Goal: Find specific page/section: Find specific page/section

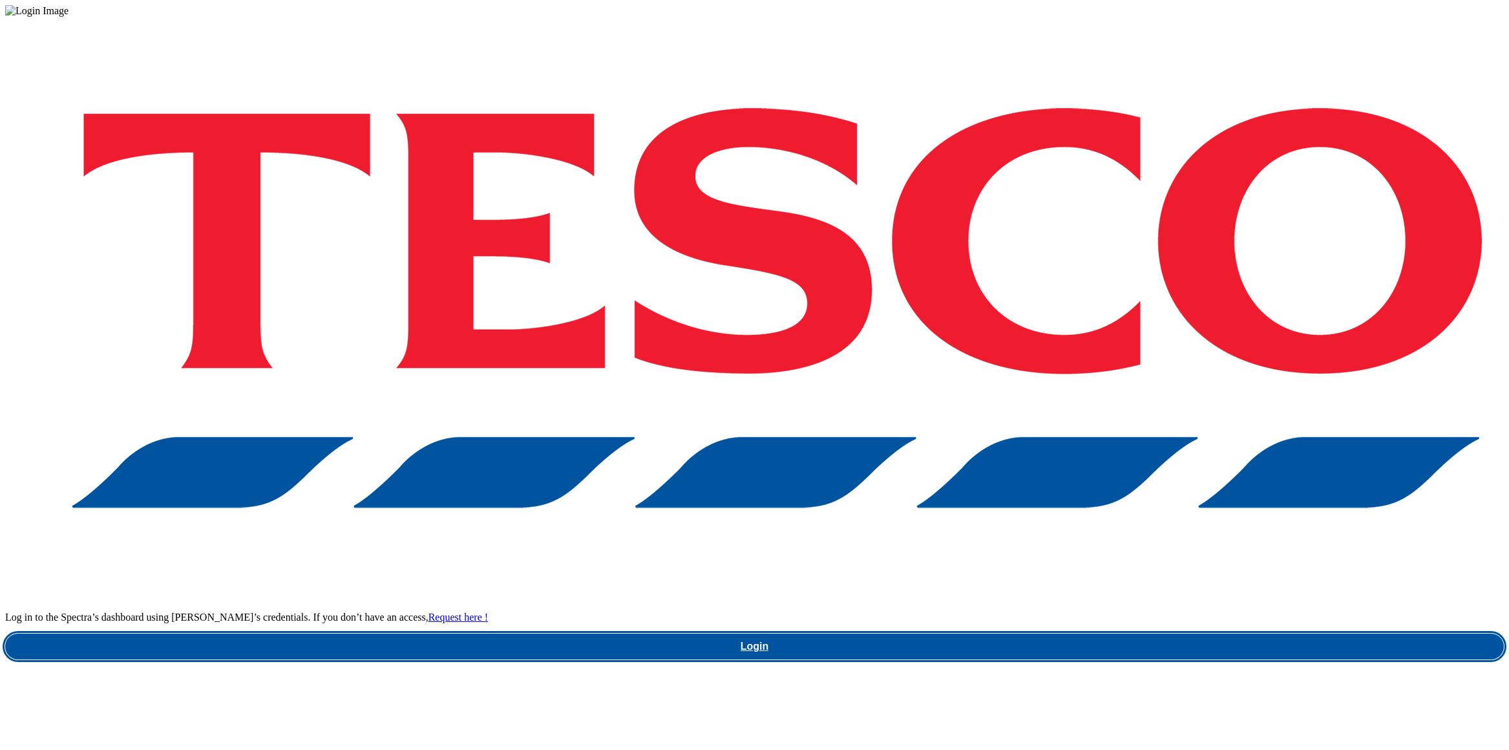
click at [1126, 633] on link "Login" at bounding box center [754, 646] width 1499 height 26
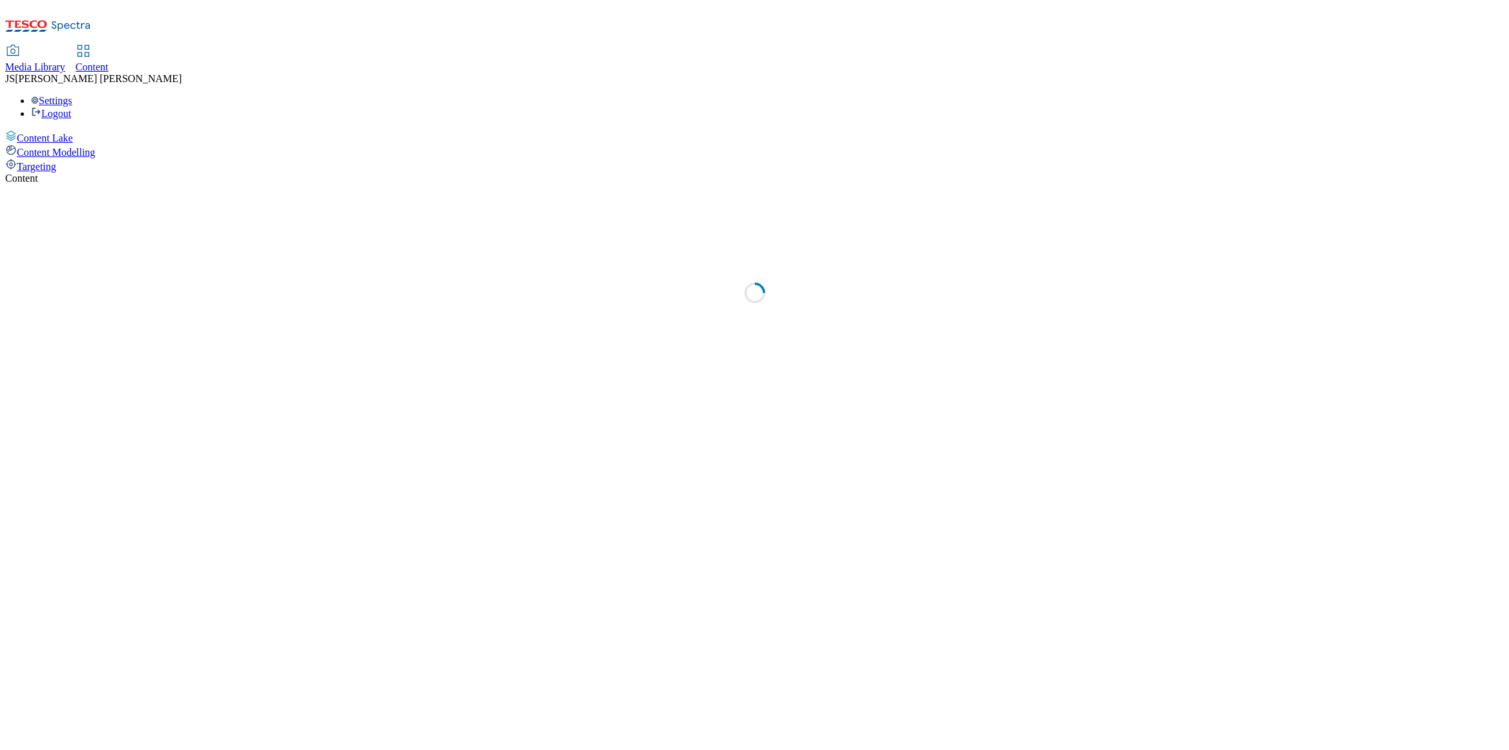
select select "ghs-uk"
select select "ghs-[GEOGRAPHIC_DATA]"
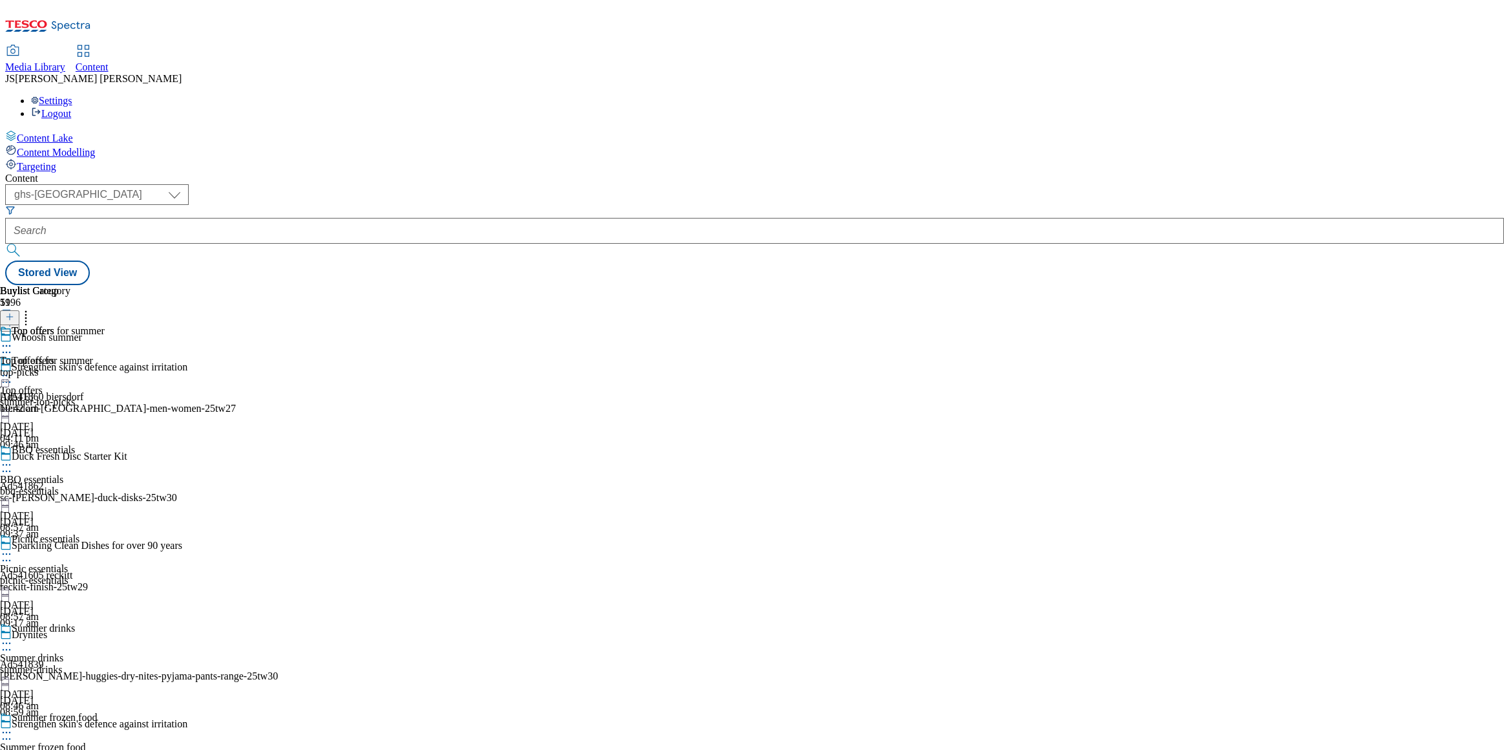
click at [65, 61] on span "Media Library" at bounding box center [35, 66] width 60 height 11
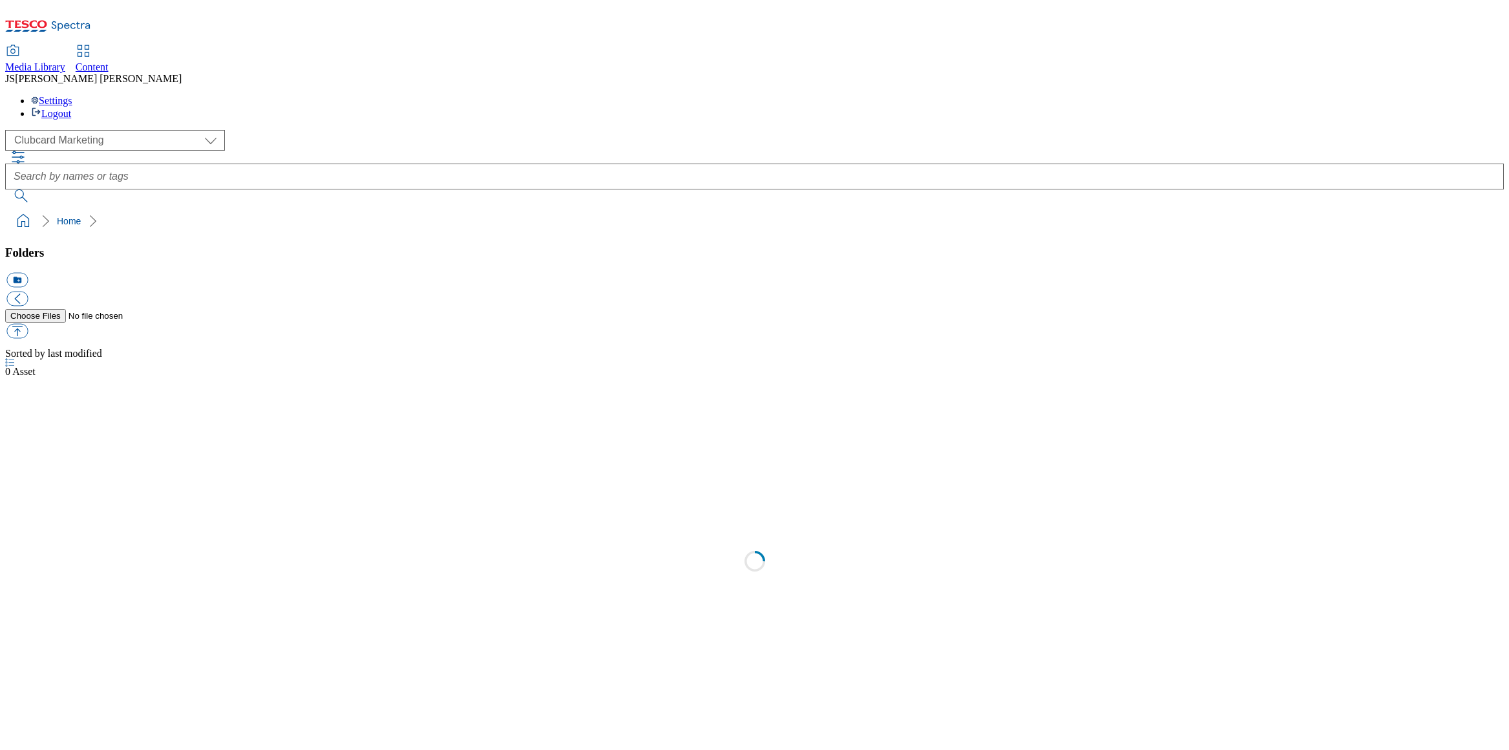
scroll to position [1, 0]
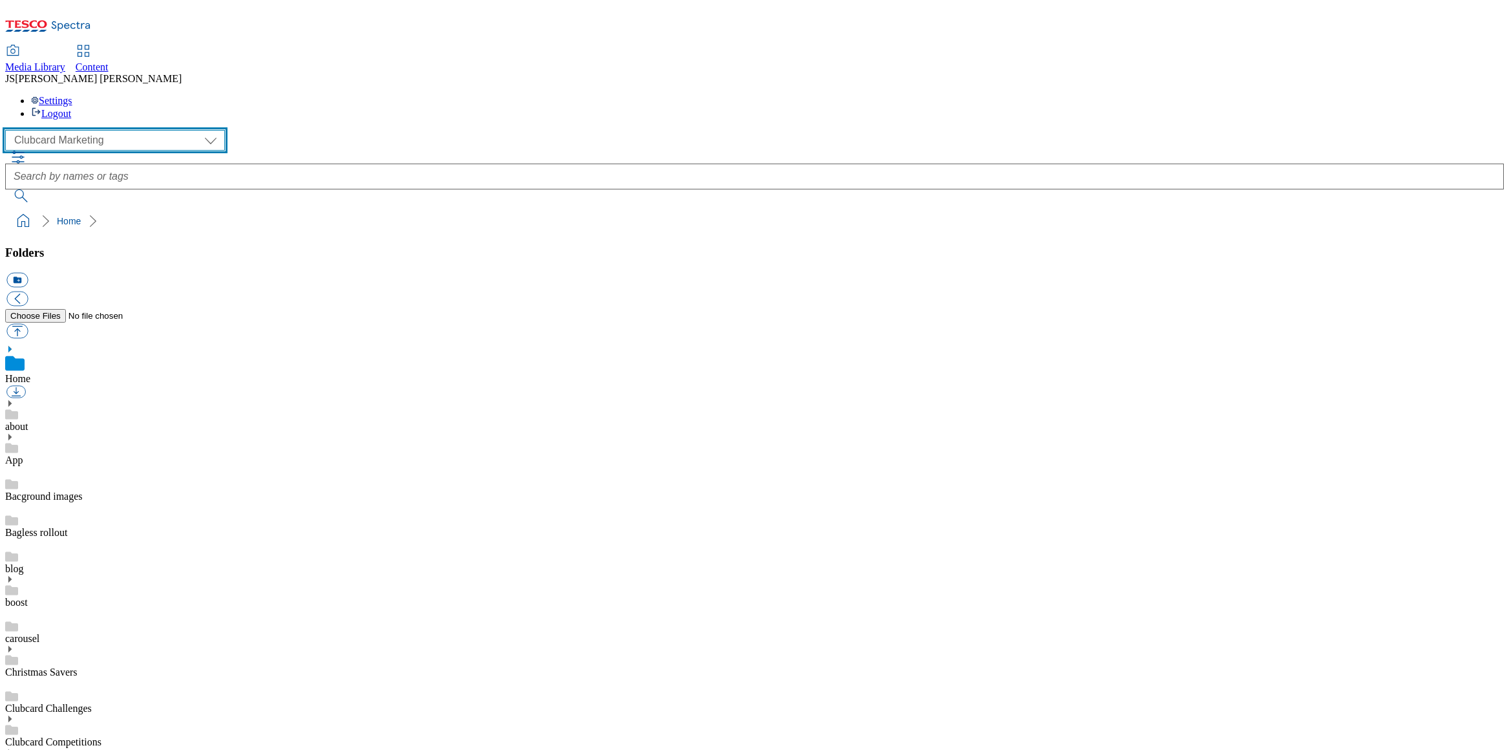
click at [102, 130] on select "Clubcard Marketing Dotcom UK GHS Marketing UK GHS ROI iGHS Marketing CE MCA CZ …" at bounding box center [115, 140] width 220 height 21
select select "flare-homepage"
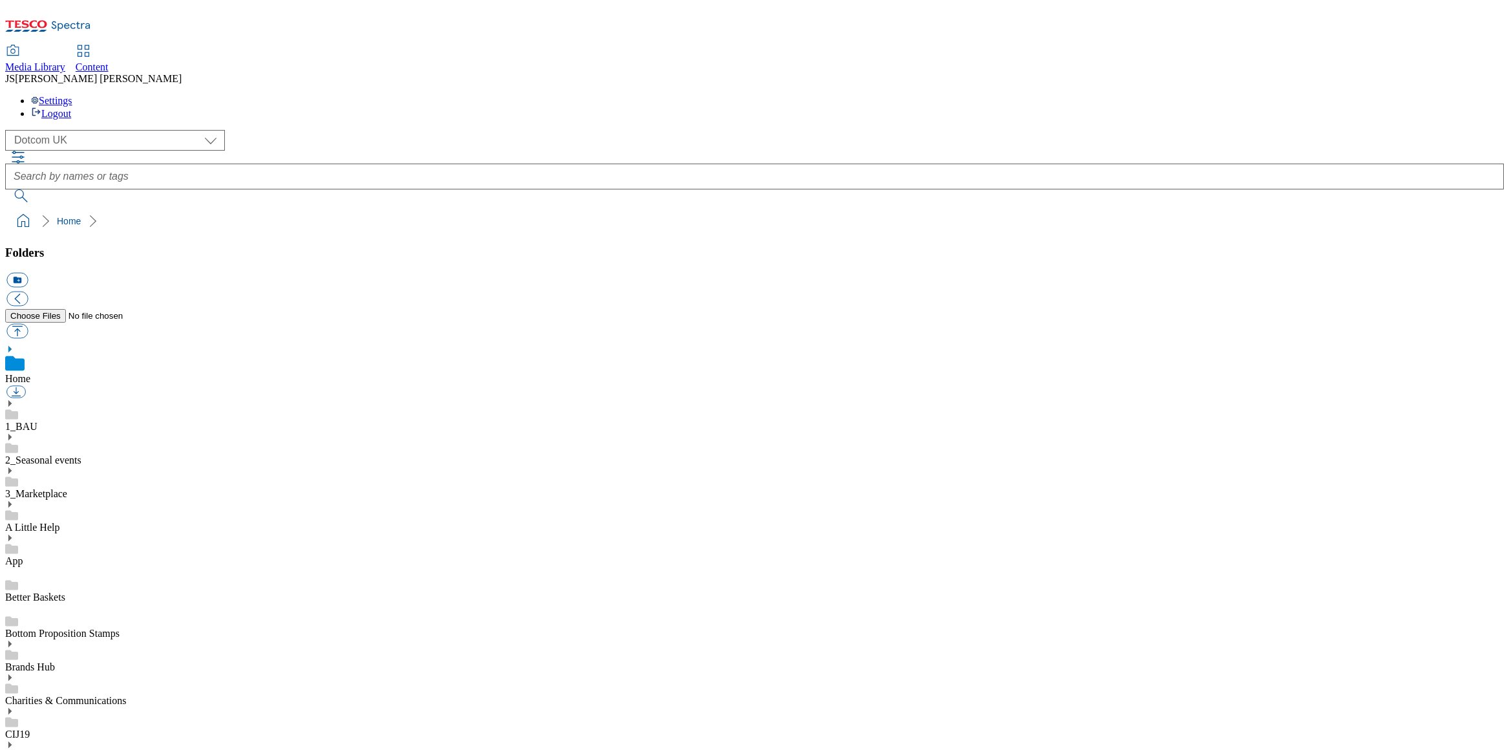
click at [12, 400] on use at bounding box center [9, 403] width 3 height 6
click at [14, 469] on icon at bounding box center [9, 473] width 9 height 9
click at [12, 739] on use at bounding box center [9, 742] width 3 height 6
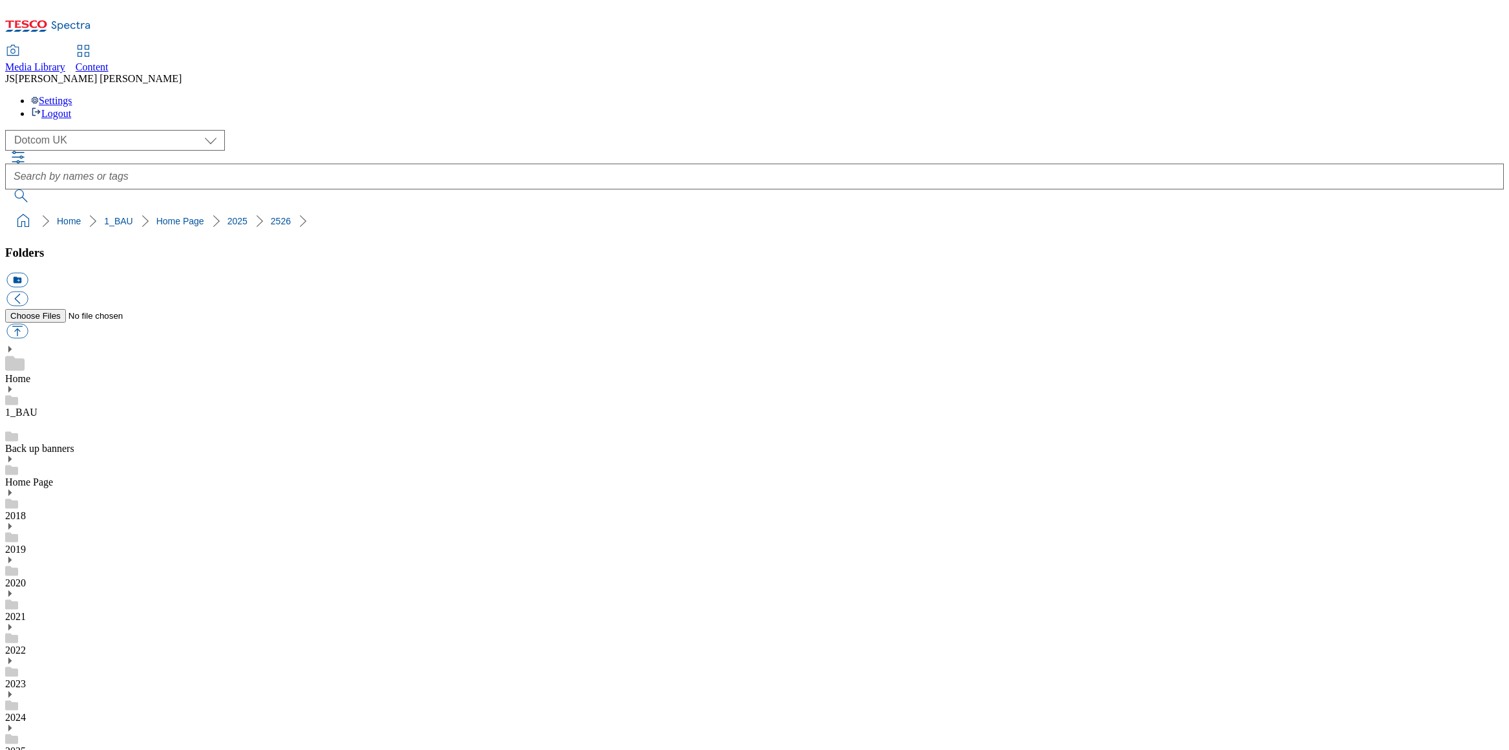
scroll to position [42, 0]
